Goal: Information Seeking & Learning: Find specific fact

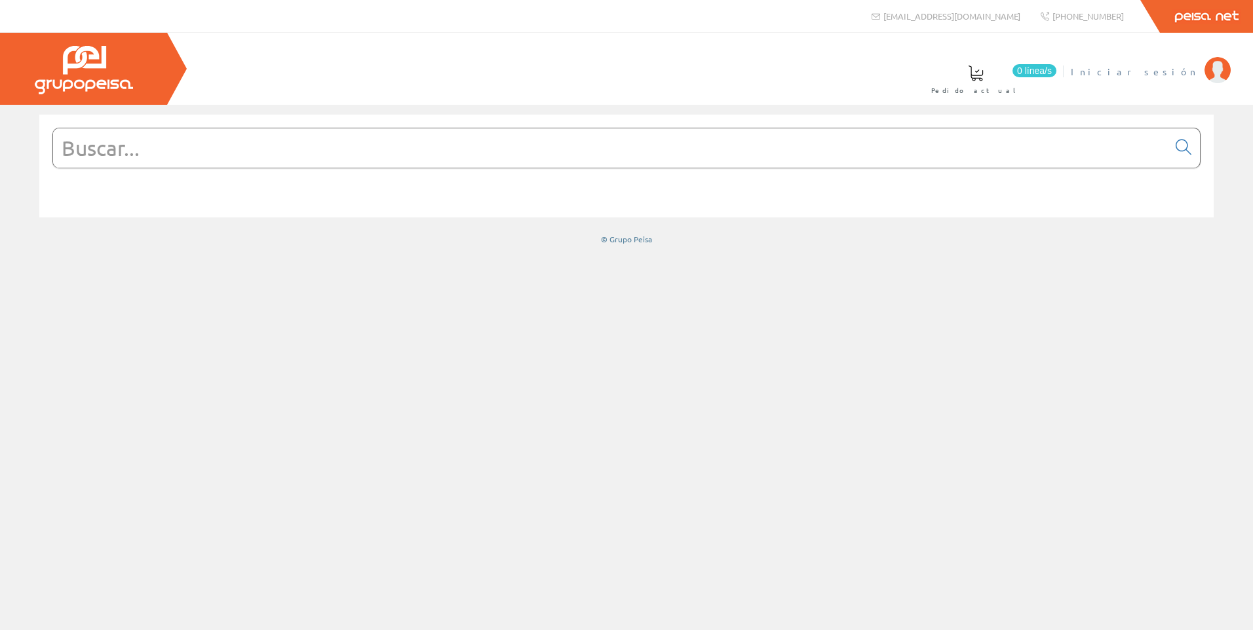
click at [1168, 79] on li "Iniciar sesión" at bounding box center [1150, 79] width 166 height 50
click at [1168, 78] on li "Iniciar sesión" at bounding box center [1150, 79] width 166 height 50
click at [1166, 72] on span "Iniciar sesión" at bounding box center [1134, 71] width 127 height 13
click at [529, 153] on input "text" at bounding box center [610, 147] width 1115 height 39
paste input "7014325"
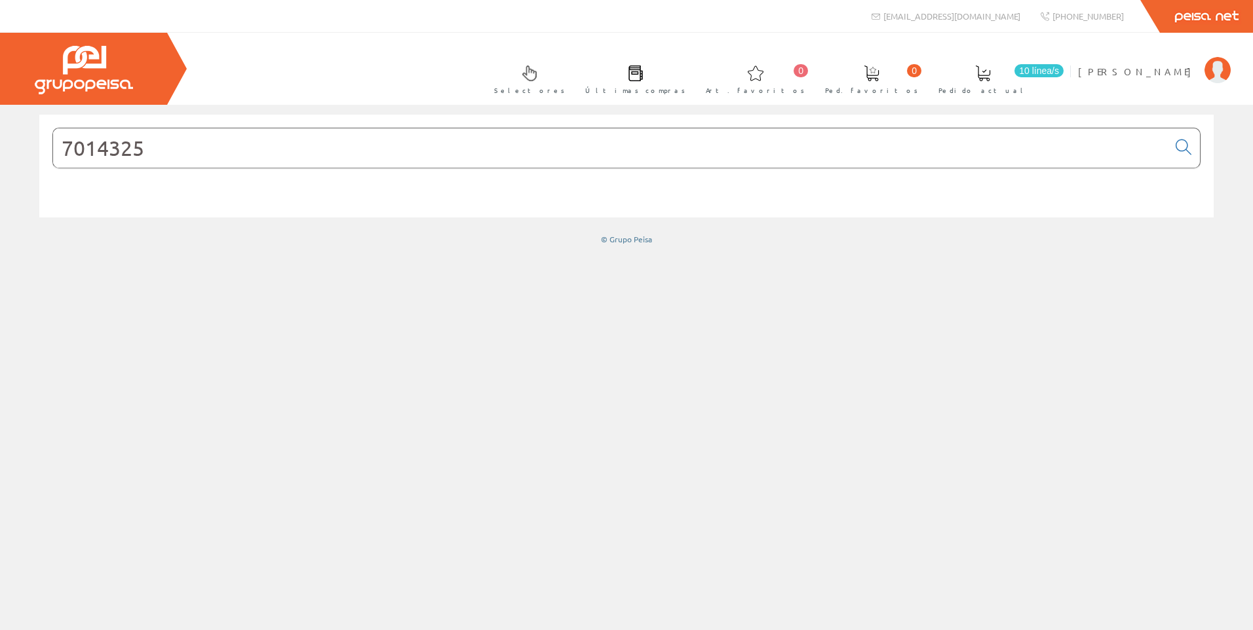
type input "7014325"
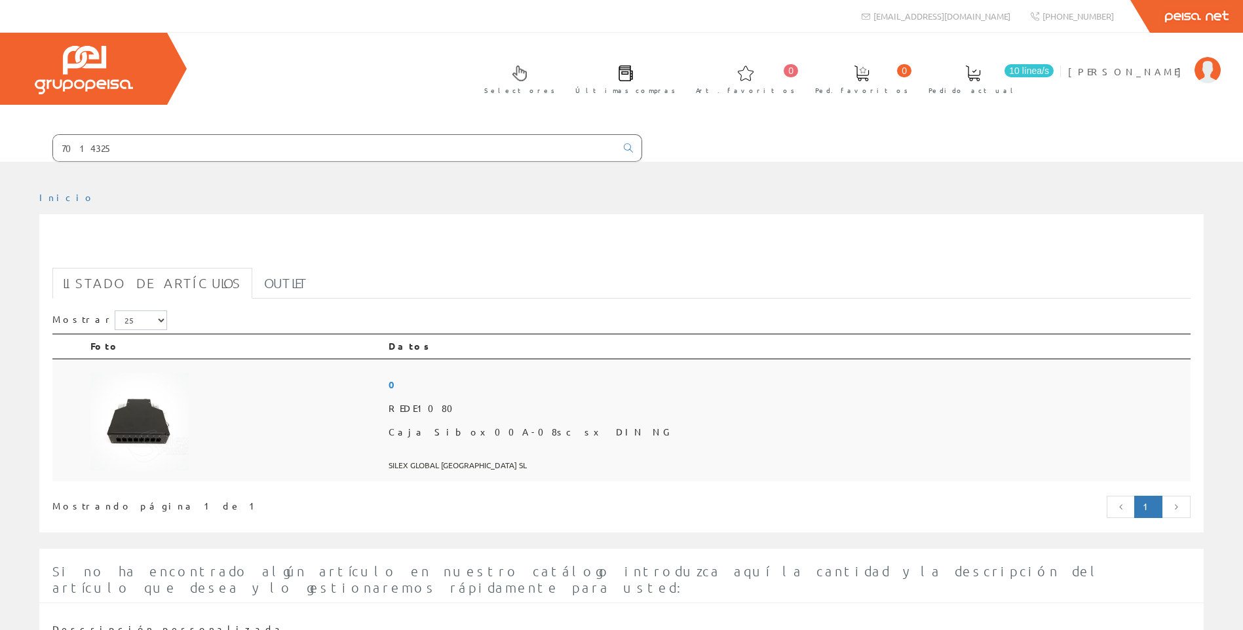
click at [383, 444] on td at bounding box center [234, 420] width 298 height 123
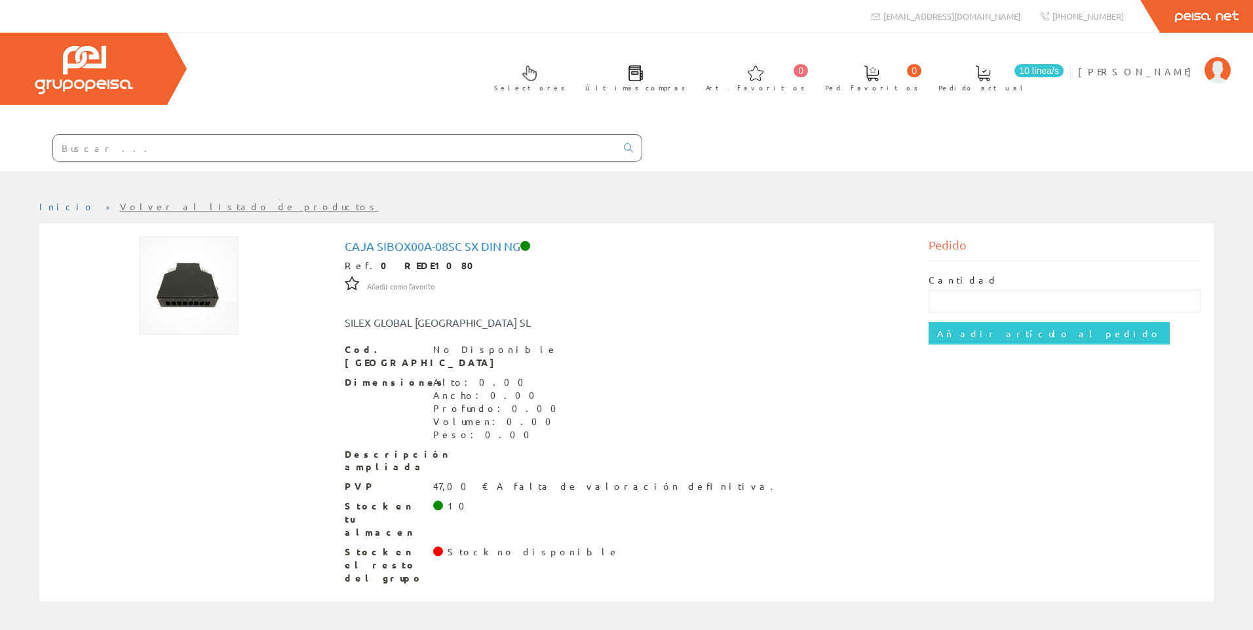
click at [308, 156] on input "text" at bounding box center [334, 148] width 563 height 26
paste input "7014317"
type input "7014317"
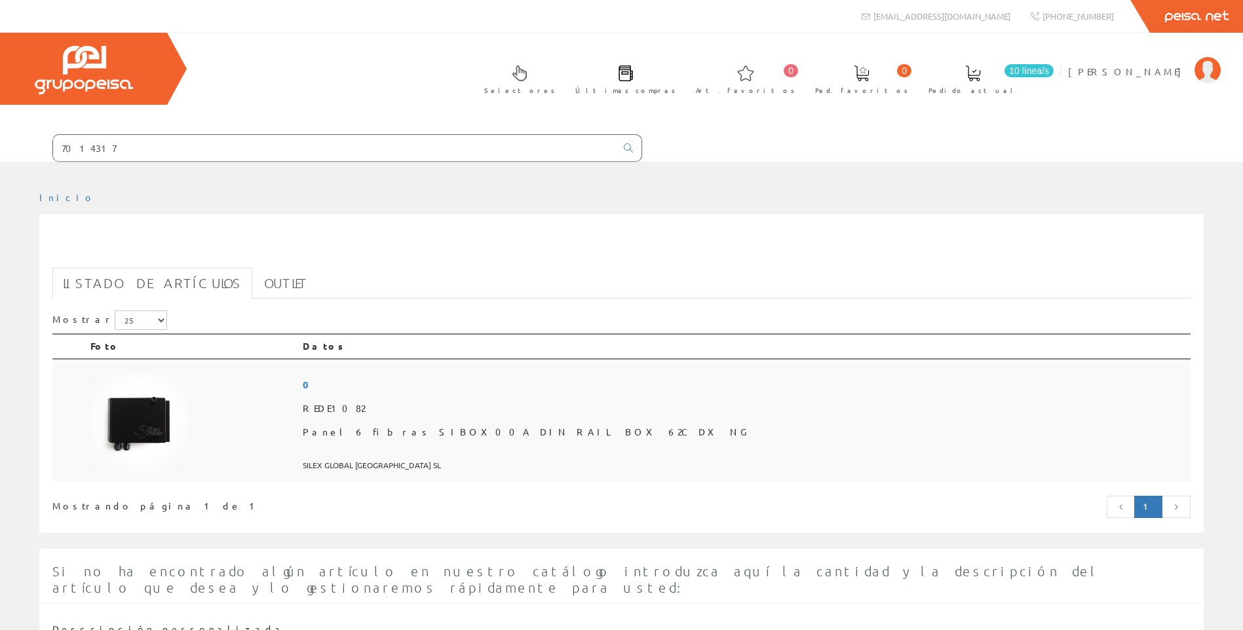
click at [510, 399] on span "REDE1082" at bounding box center [744, 409] width 883 height 24
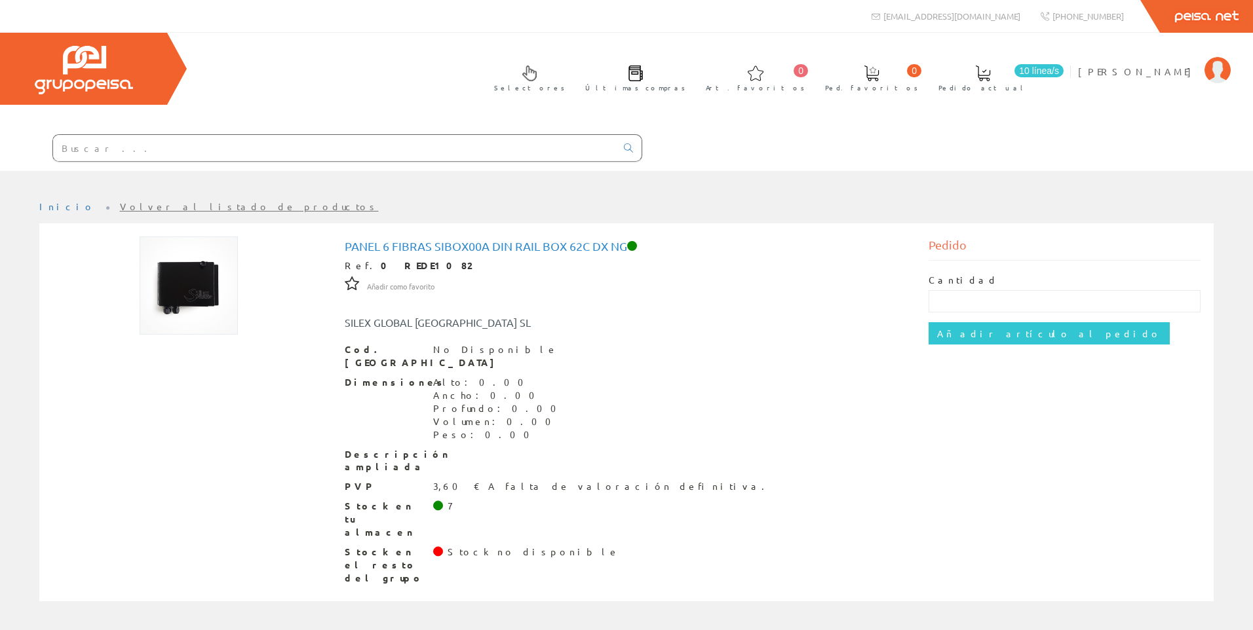
click at [230, 144] on input "text" at bounding box center [334, 148] width 563 height 26
paste input "PKY32F423"
type input "PKY32F423"
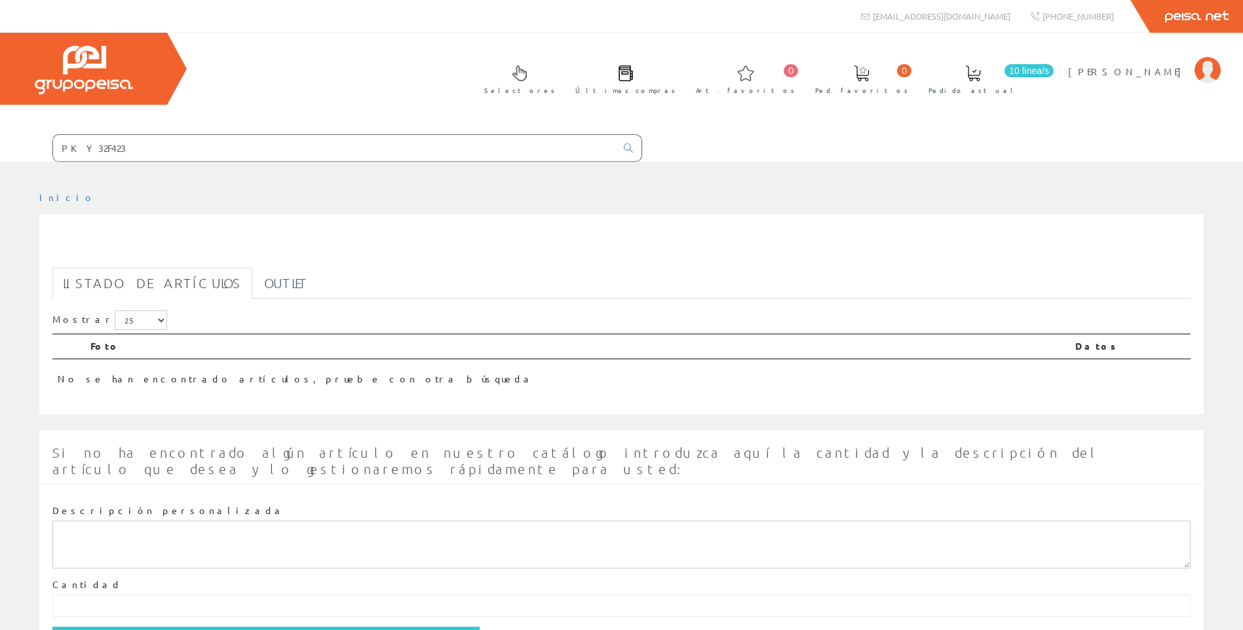
click at [221, 159] on input "PKY32F423" at bounding box center [334, 148] width 563 height 26
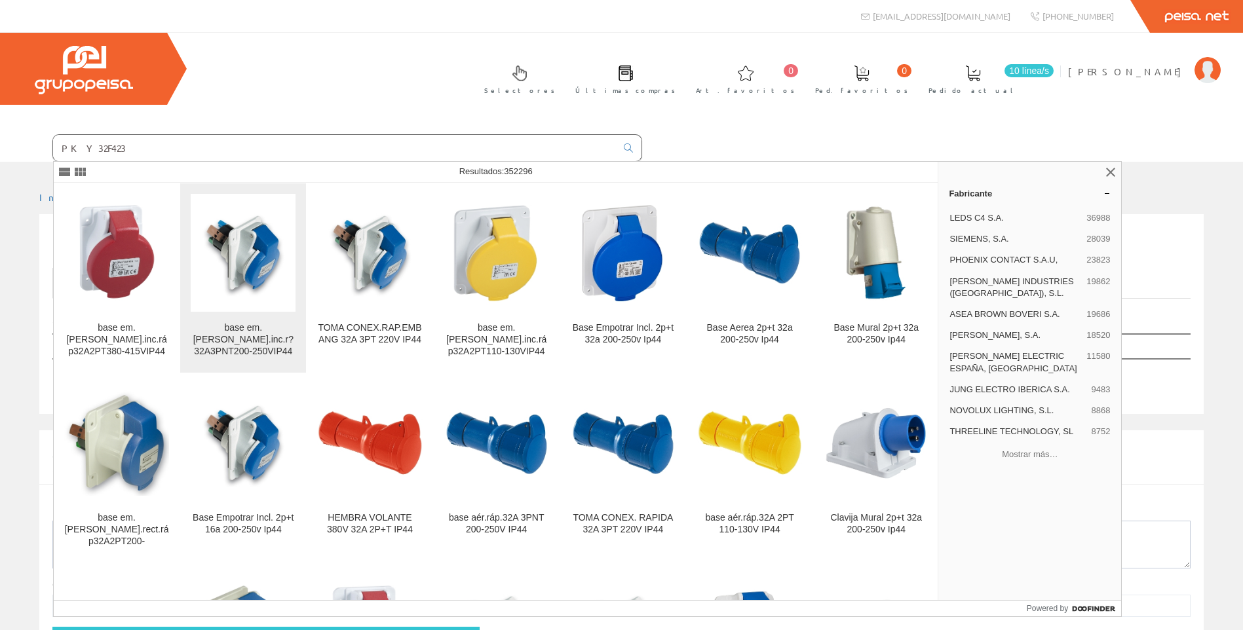
type input "PKY32F423"
click at [238, 343] on div "base em.sal.inc.r?32A3PNT200-250VIP44" at bounding box center [243, 339] width 105 height 35
